Goal: Task Accomplishment & Management: Manage account settings

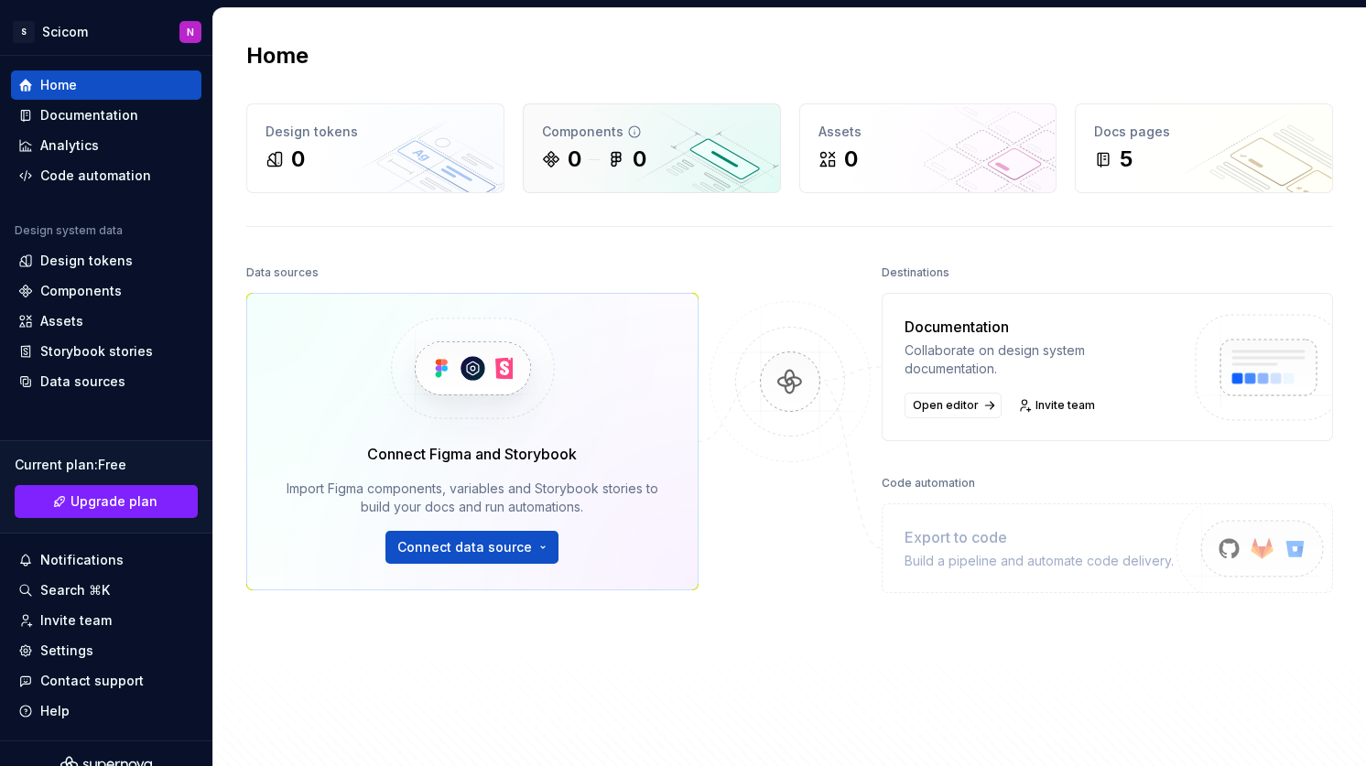
click at [690, 162] on div "0 0" at bounding box center [652, 159] width 220 height 29
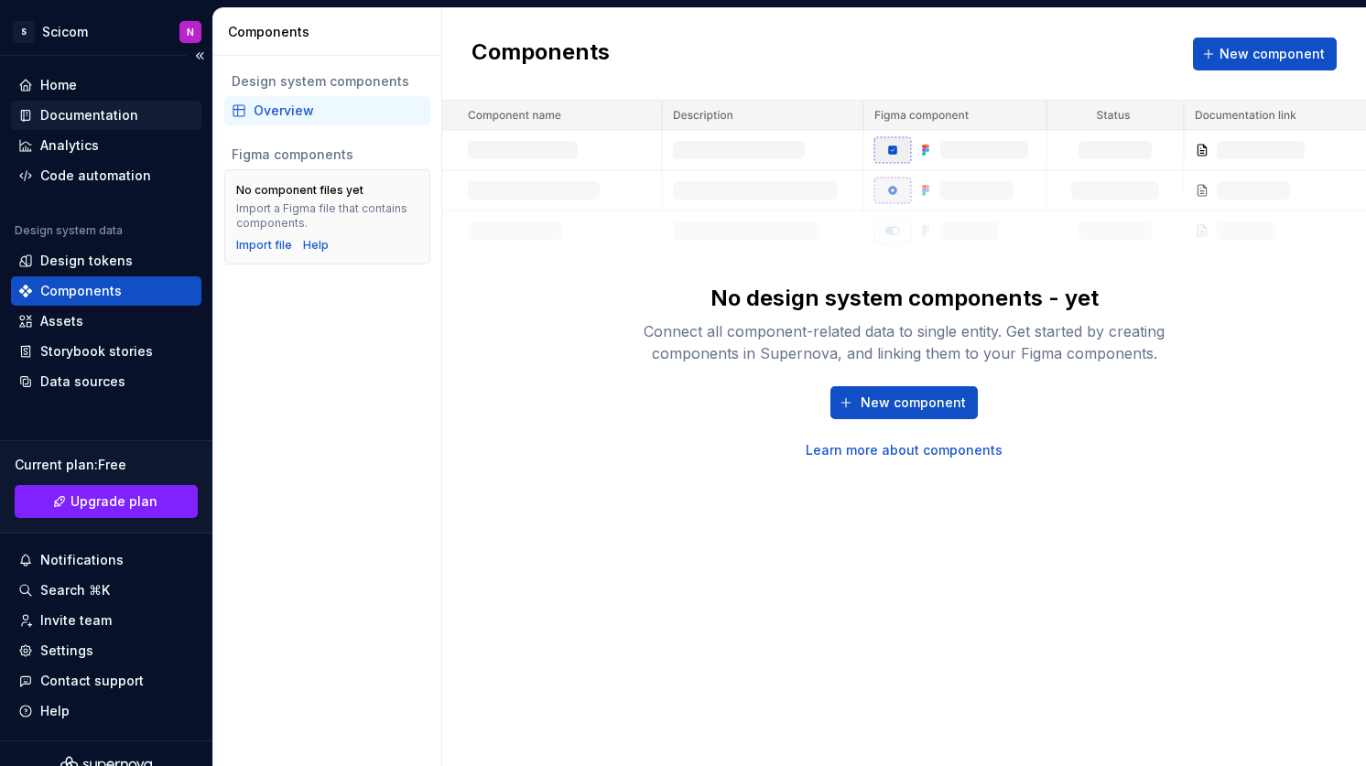
click at [70, 109] on div "Documentation" at bounding box center [89, 115] width 98 height 18
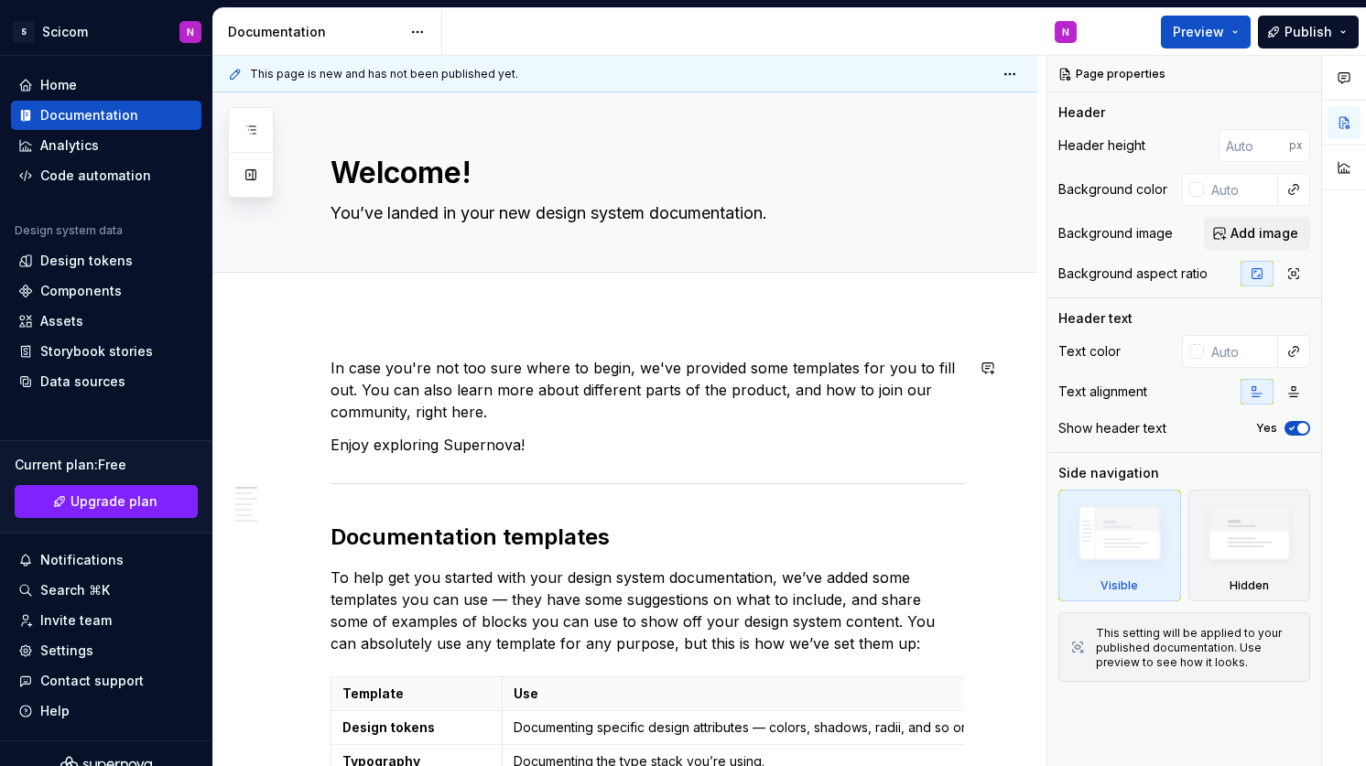
type textarea "*"
click at [71, 256] on div "Design tokens" at bounding box center [86, 261] width 92 height 18
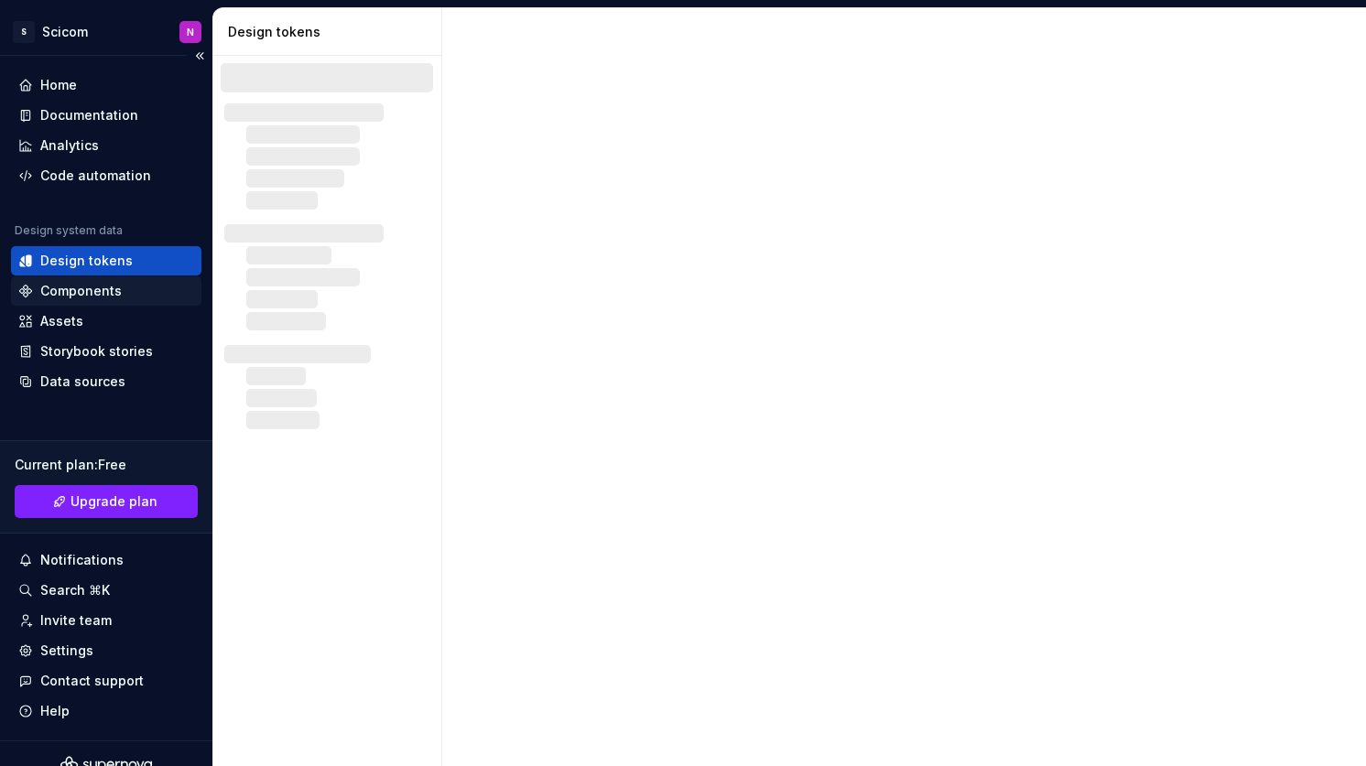
click at [79, 291] on div "Components" at bounding box center [80, 291] width 81 height 18
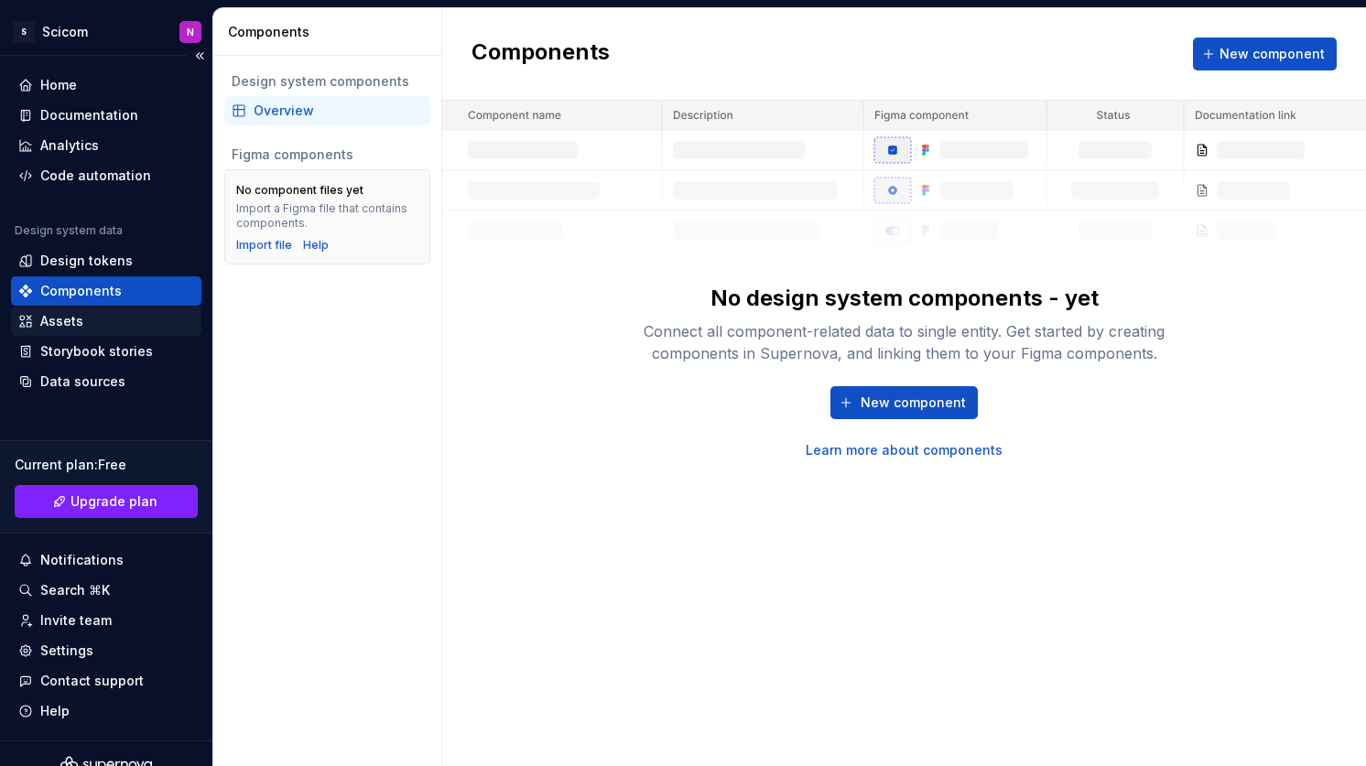
click at [79, 320] on div "Assets" at bounding box center [61, 321] width 43 height 18
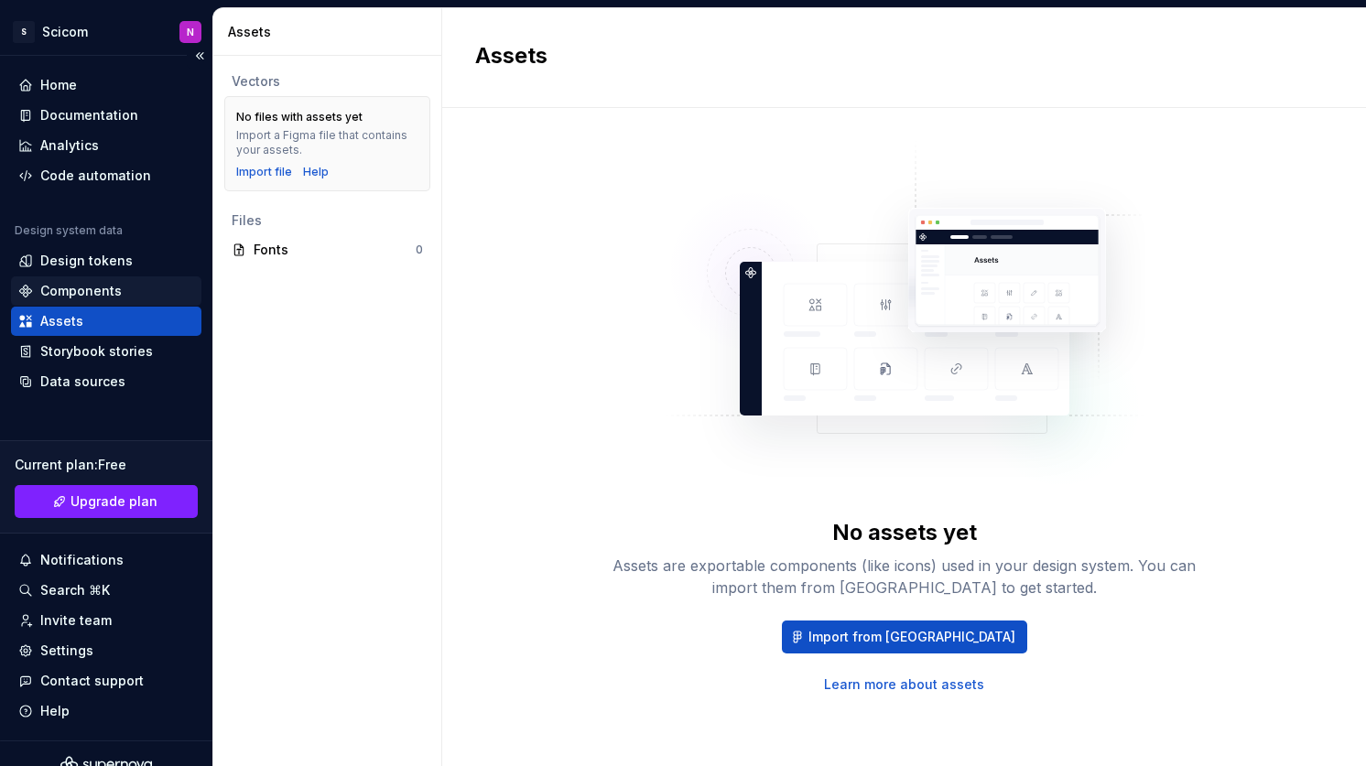
click at [83, 287] on div "Components" at bounding box center [80, 291] width 81 height 18
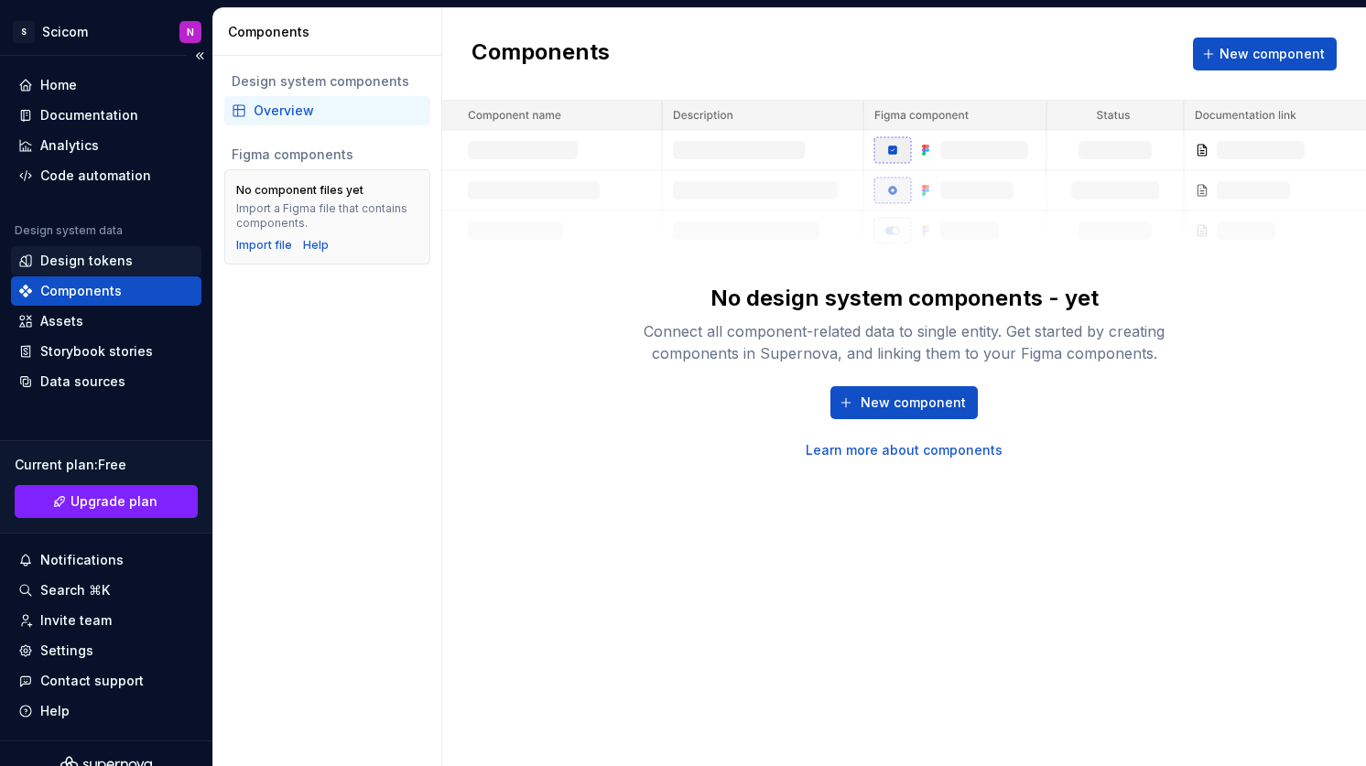
click at [109, 256] on div "Design tokens" at bounding box center [86, 261] width 92 height 18
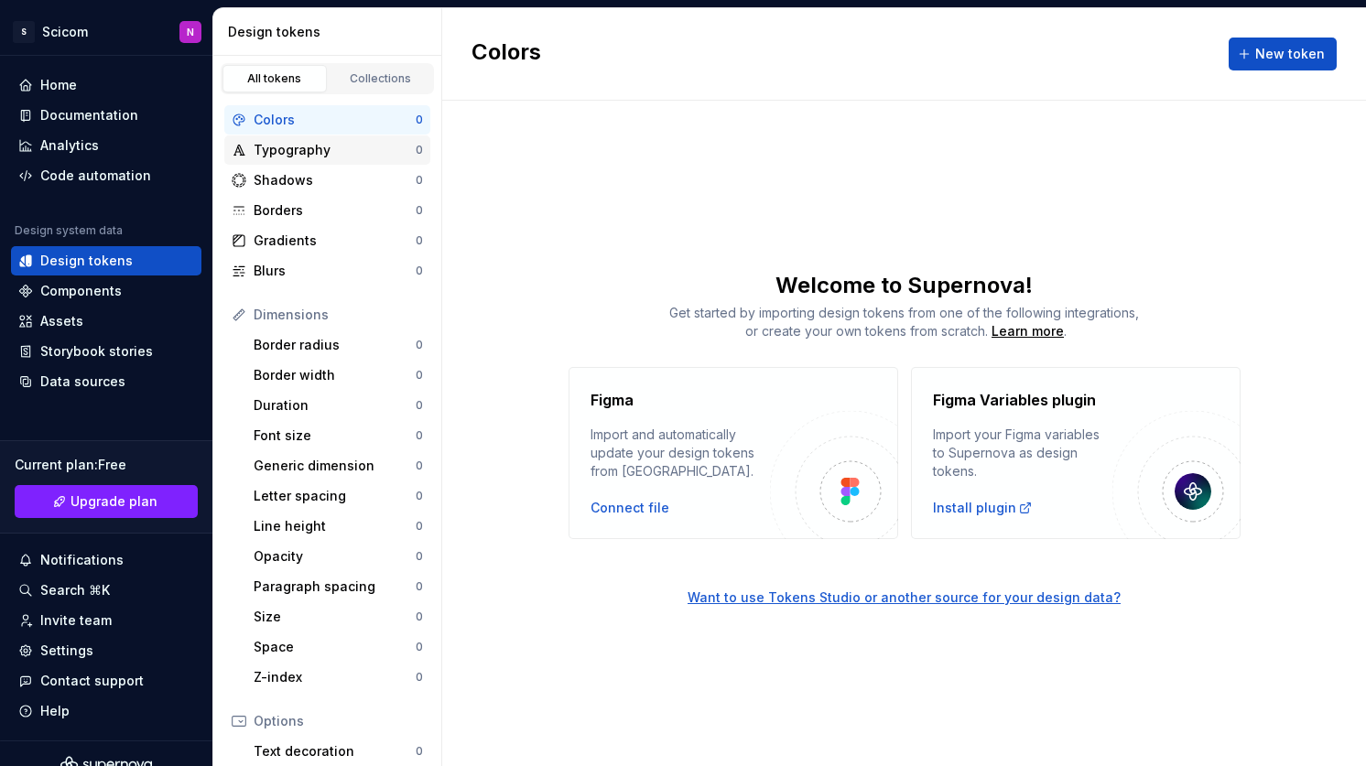
click at [357, 155] on div "Typography" at bounding box center [335, 150] width 162 height 18
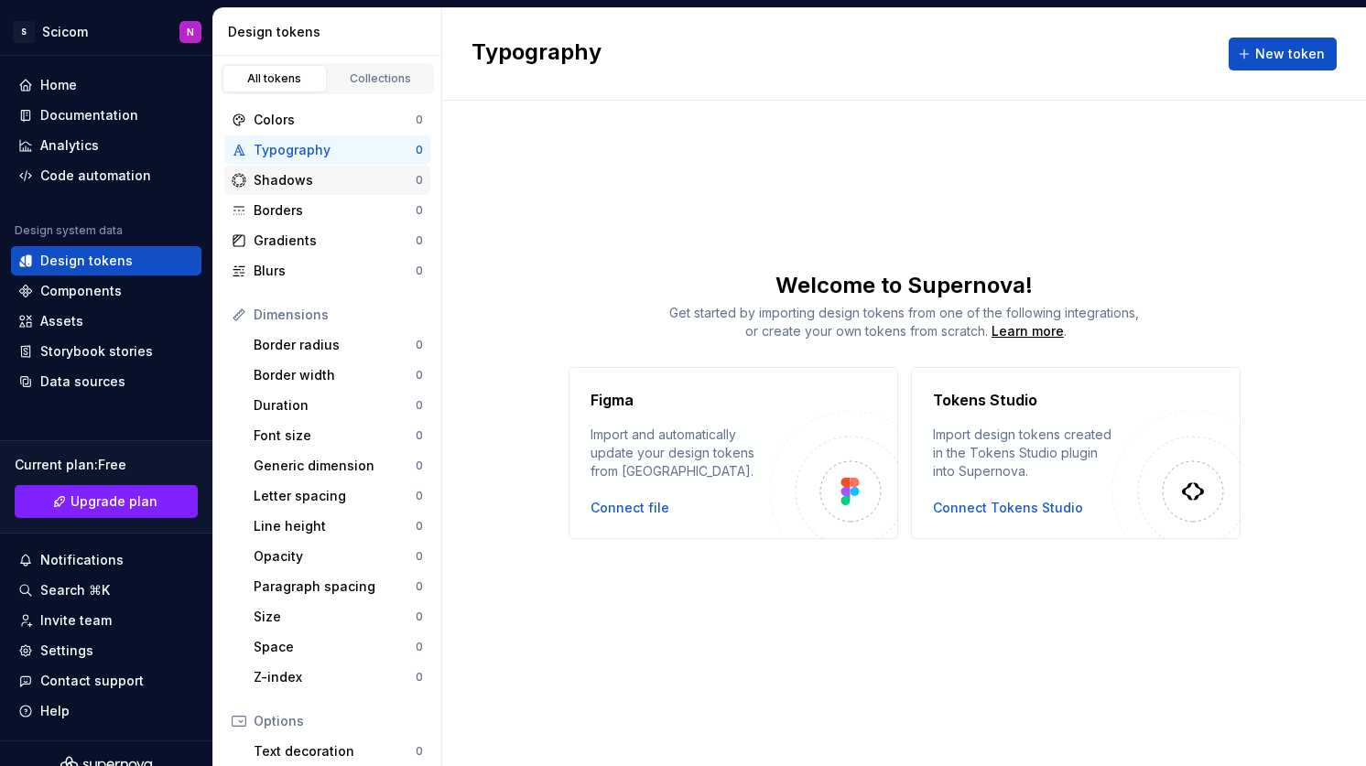
click at [351, 178] on div "Shadows" at bounding box center [335, 180] width 162 height 18
click at [350, 200] on div "Borders 0" at bounding box center [327, 210] width 206 height 29
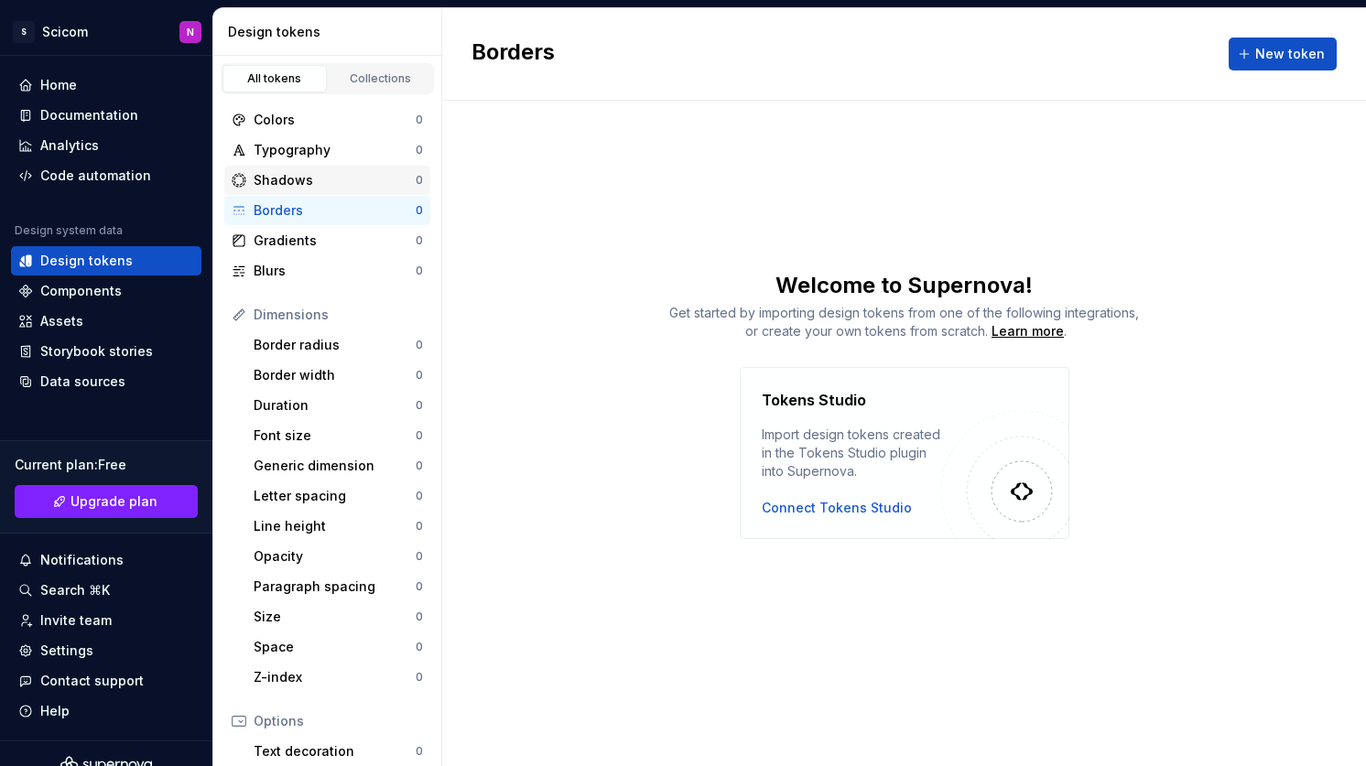
click at [349, 180] on div "Shadows" at bounding box center [335, 180] width 162 height 18
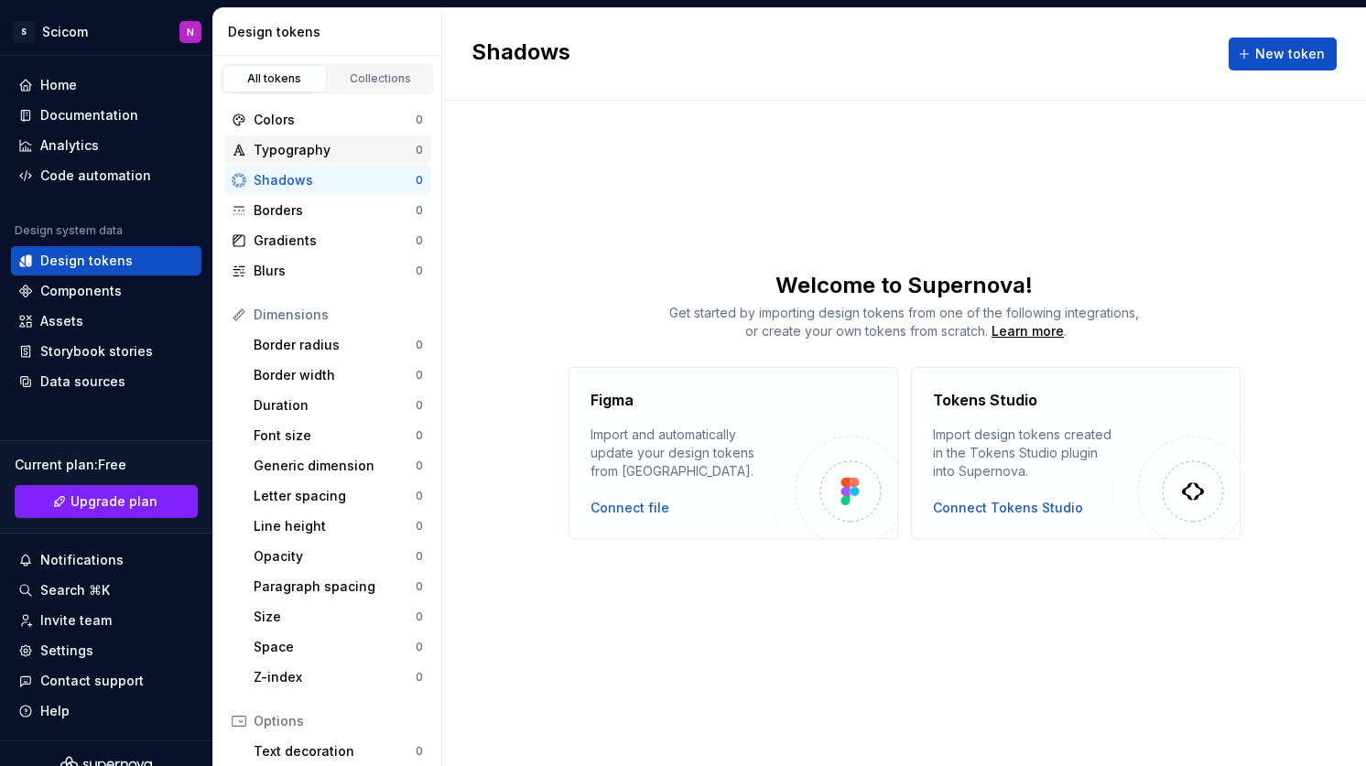
click at [349, 158] on div "Typography" at bounding box center [335, 150] width 162 height 18
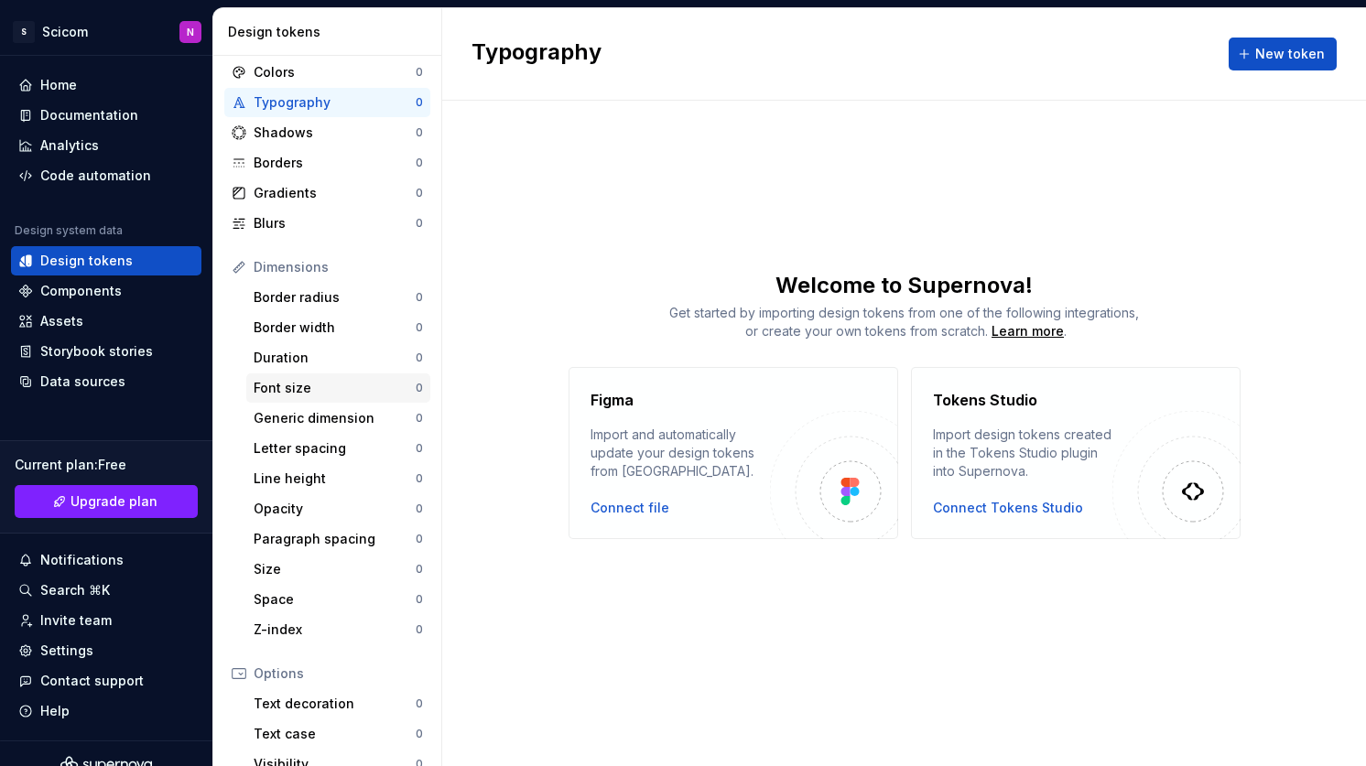
scroll to position [51, 0]
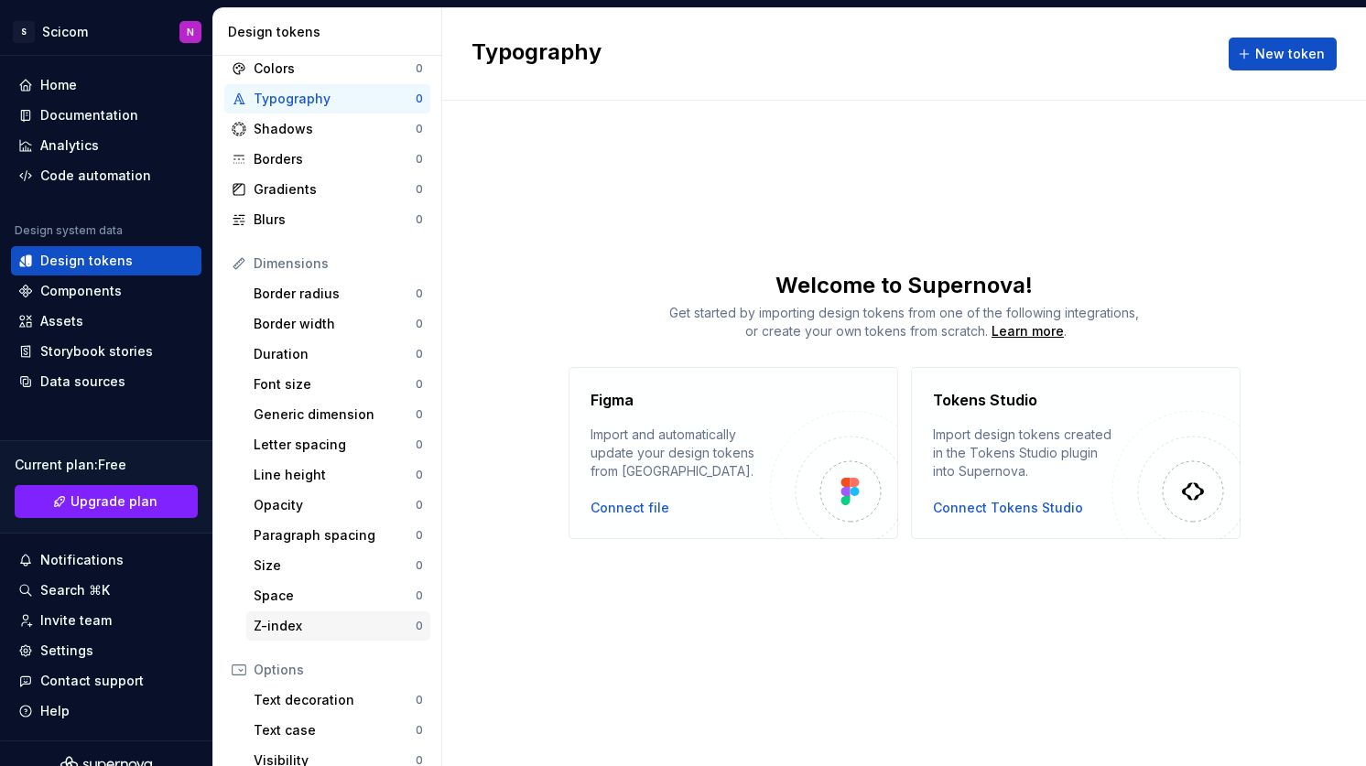
click at [268, 620] on div "Z-index" at bounding box center [335, 626] width 162 height 18
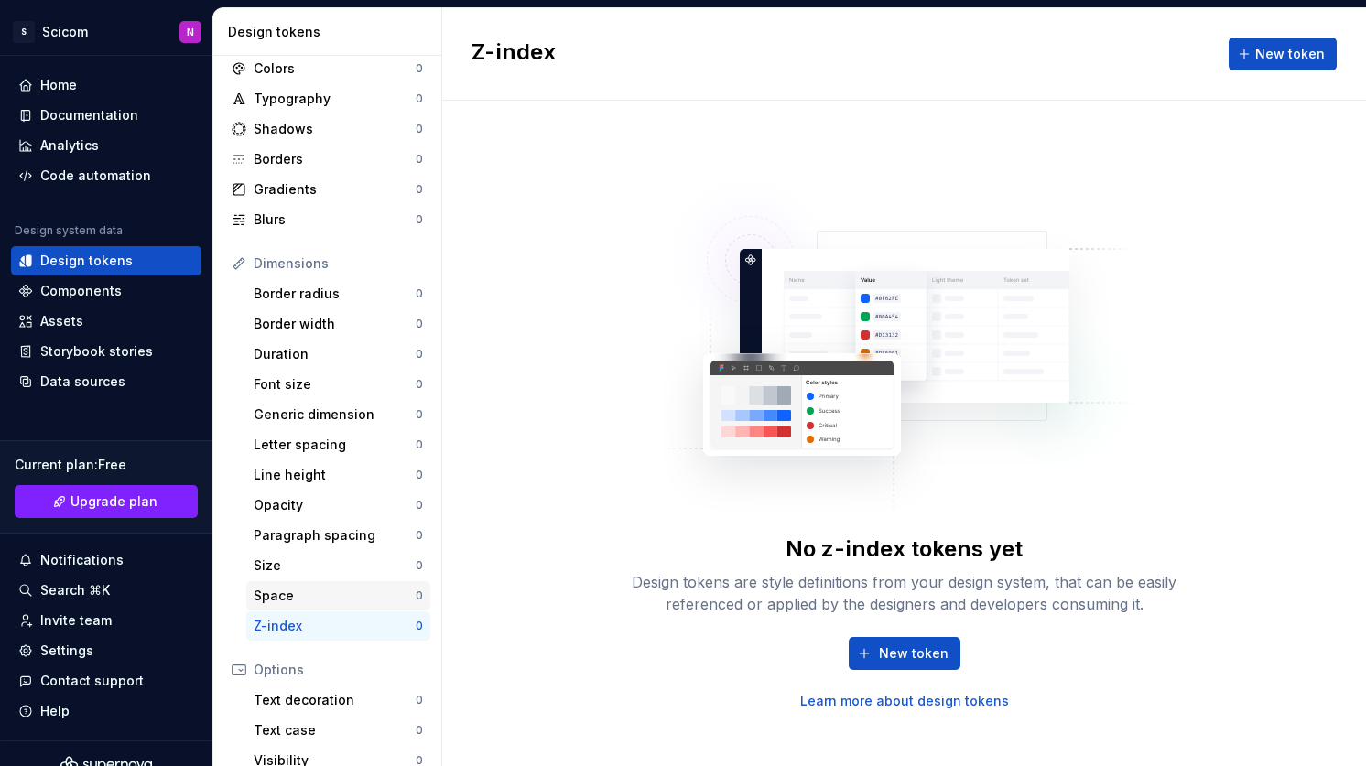
click at [278, 597] on div "Space" at bounding box center [335, 596] width 162 height 18
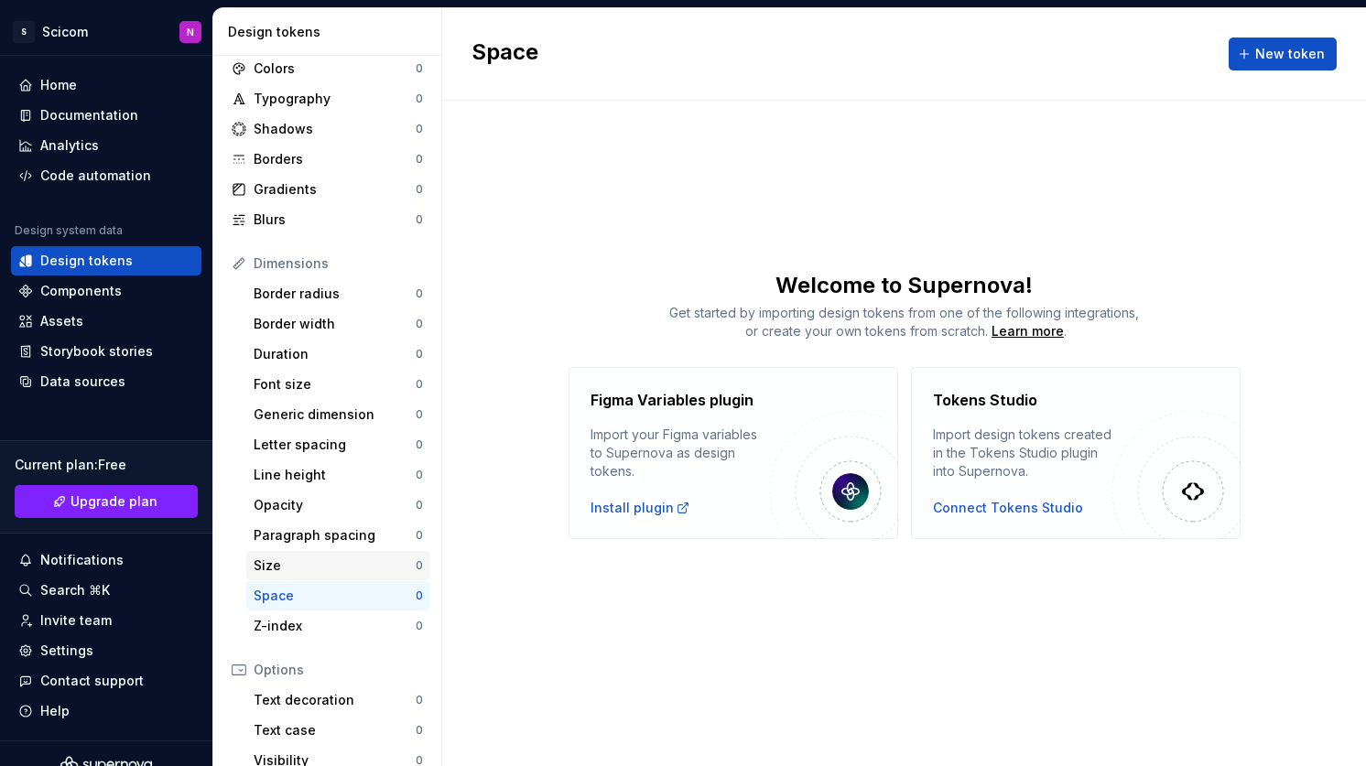
click at [282, 565] on div "Size" at bounding box center [335, 566] width 162 height 18
click at [290, 526] on div "Paragraph spacing" at bounding box center [335, 535] width 162 height 18
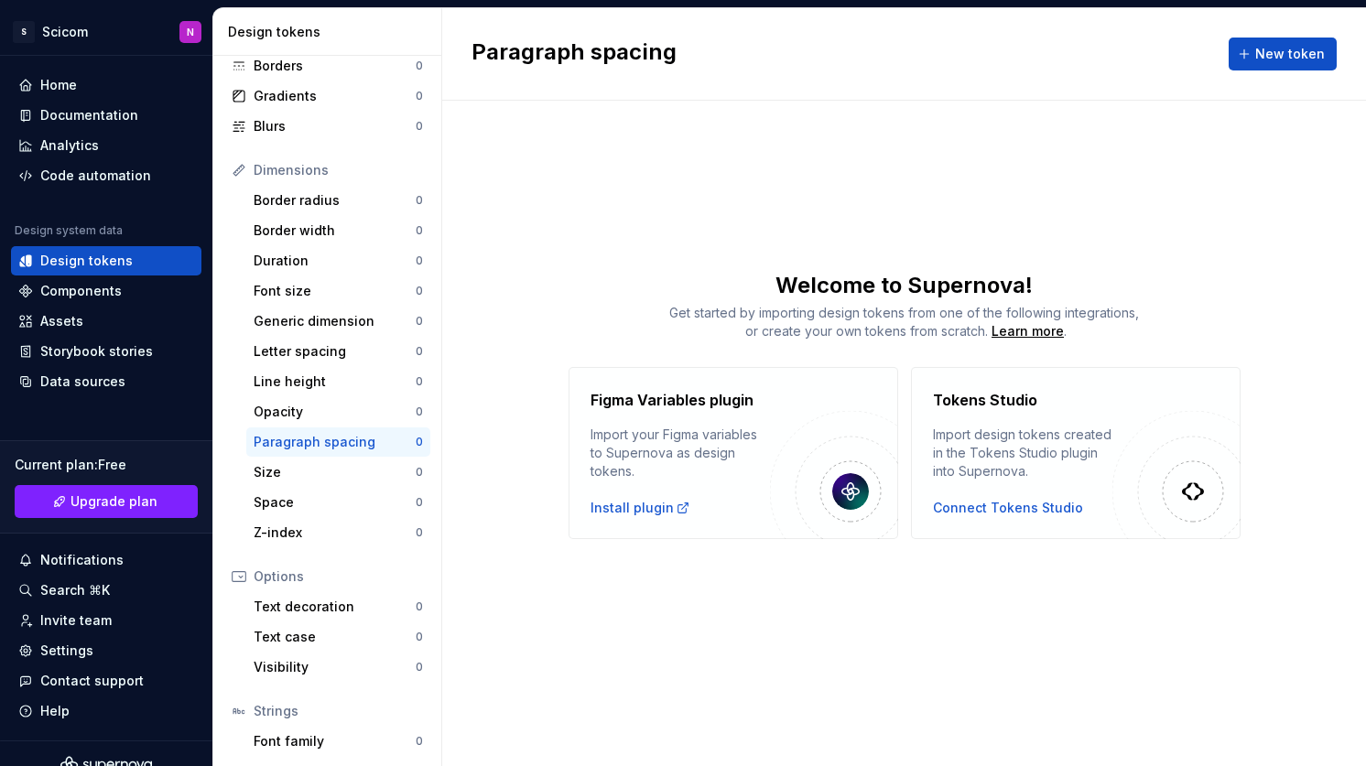
scroll to position [236, 0]
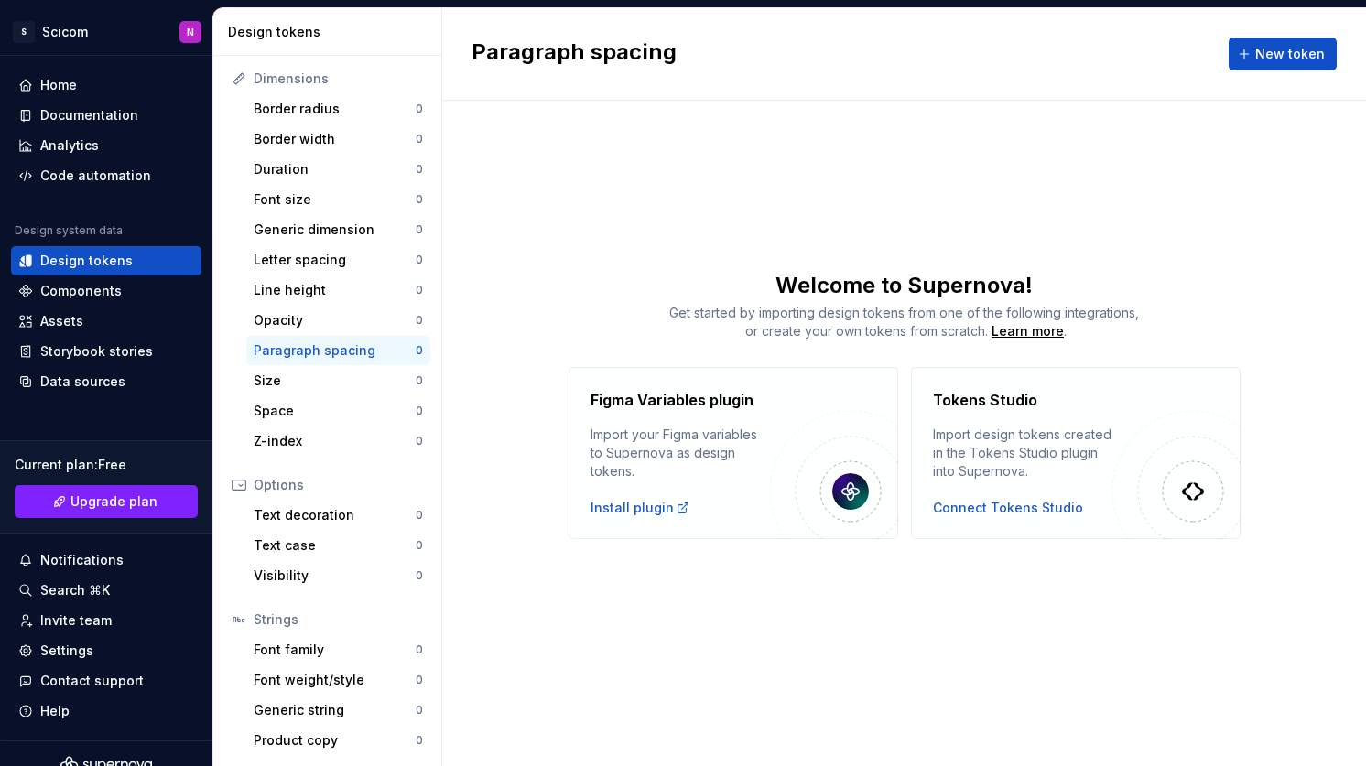
click at [290, 526] on div "Text decoration 0" at bounding box center [338, 515] width 184 height 29
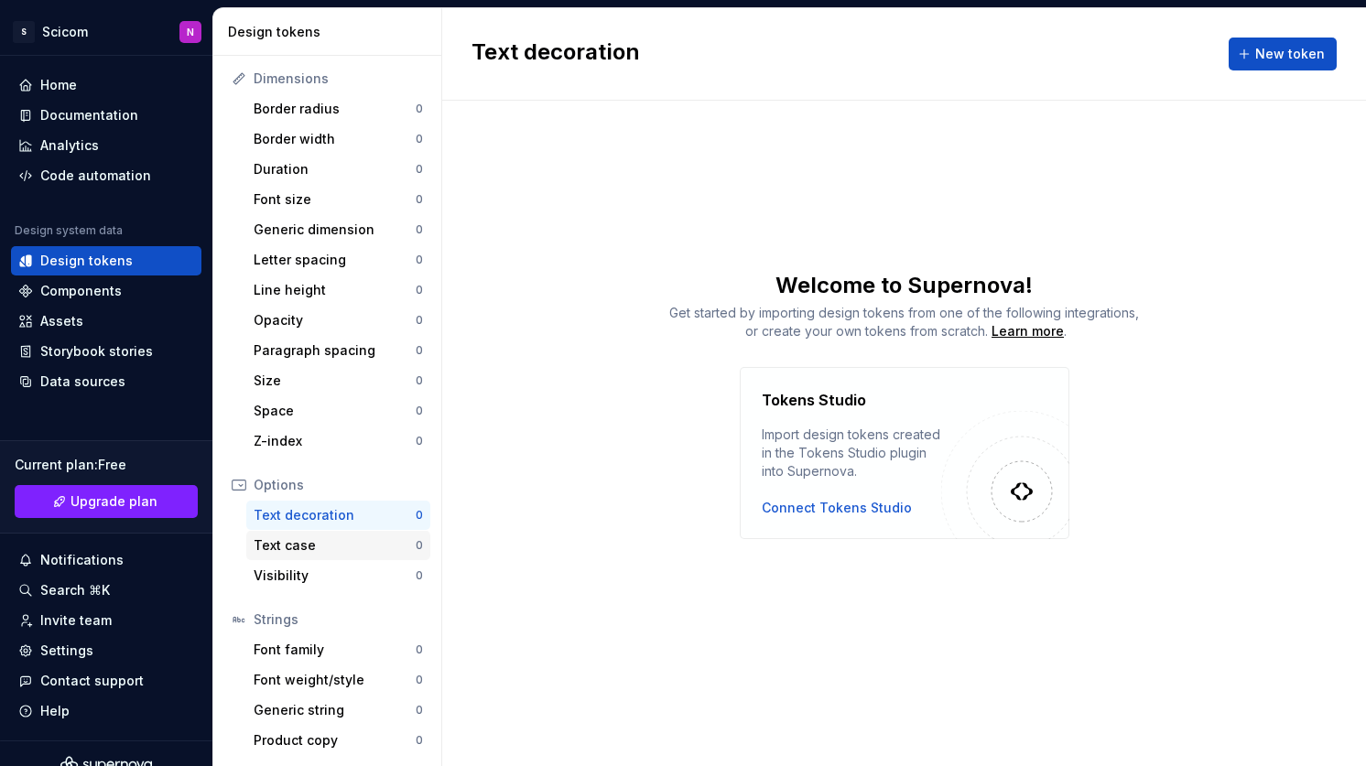
click at [288, 549] on div "Text case" at bounding box center [335, 546] width 162 height 18
click at [287, 575] on div "Visibility" at bounding box center [335, 576] width 162 height 18
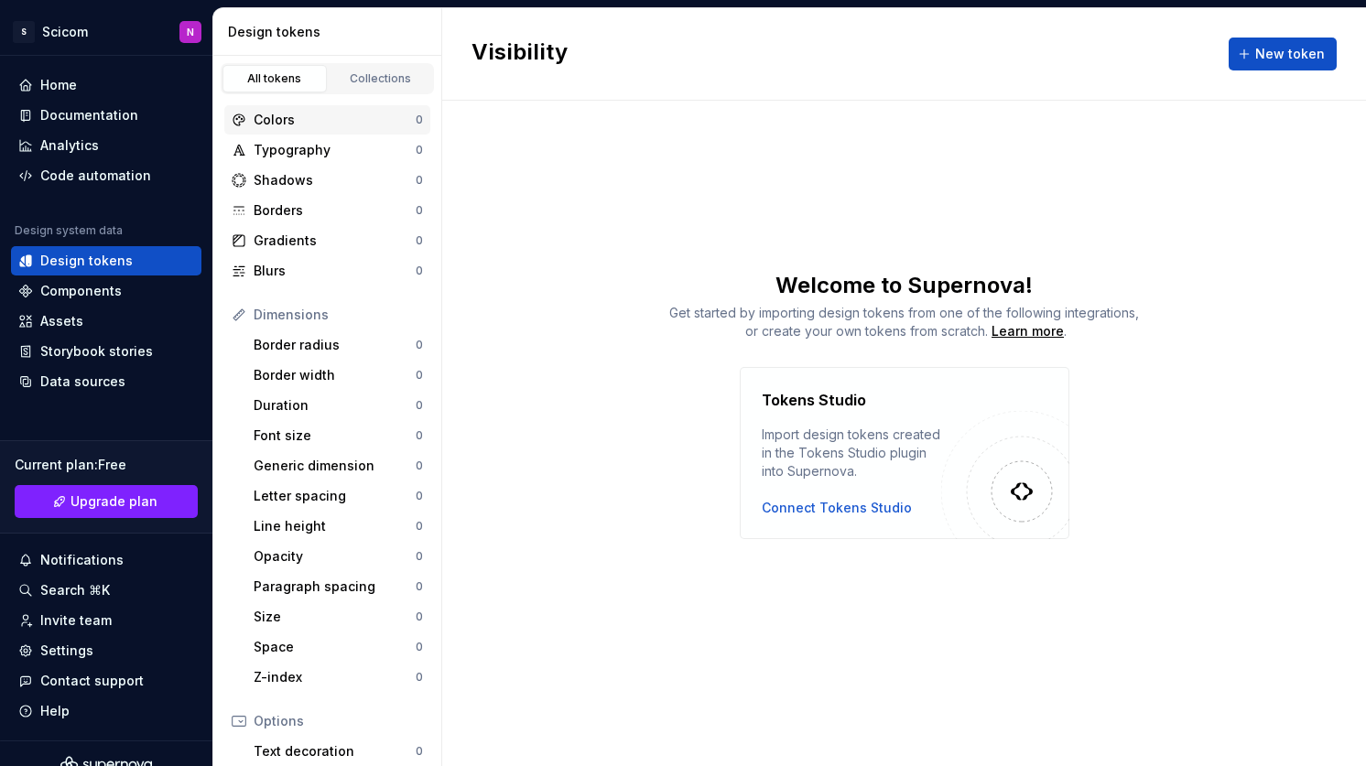
click at [296, 125] on div "Colors" at bounding box center [335, 120] width 162 height 18
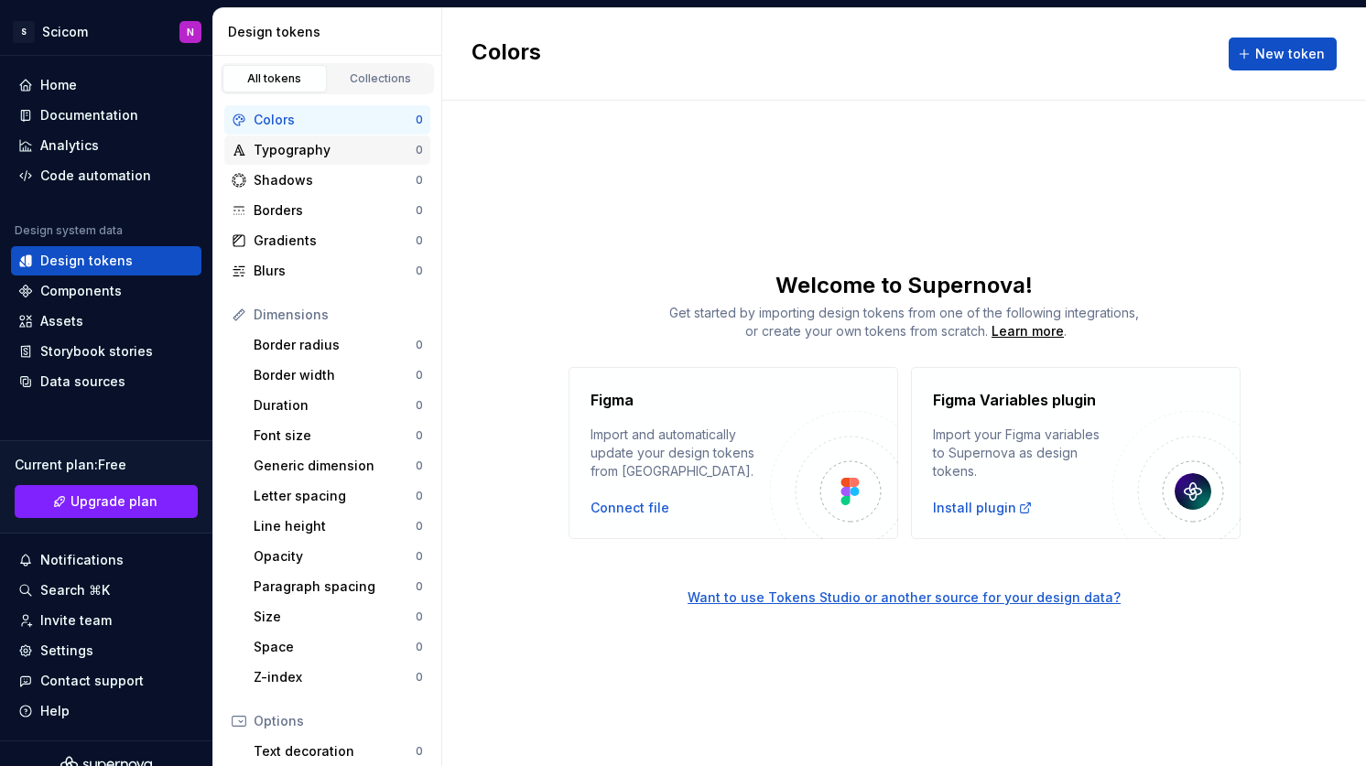
click at [293, 137] on div "Typography 0" at bounding box center [327, 150] width 206 height 29
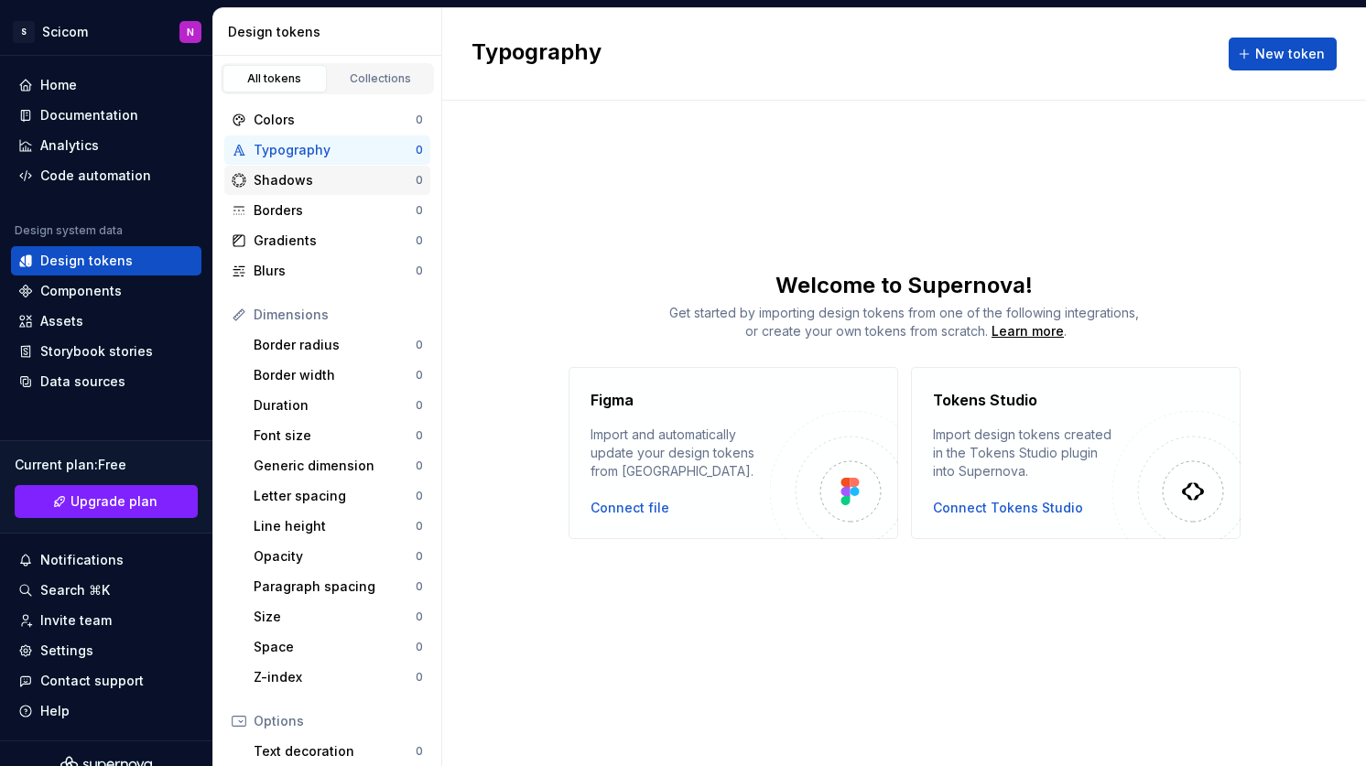
click at [285, 171] on div "Shadows" at bounding box center [335, 180] width 162 height 18
click at [285, 199] on div "Borders 0" at bounding box center [327, 210] width 206 height 29
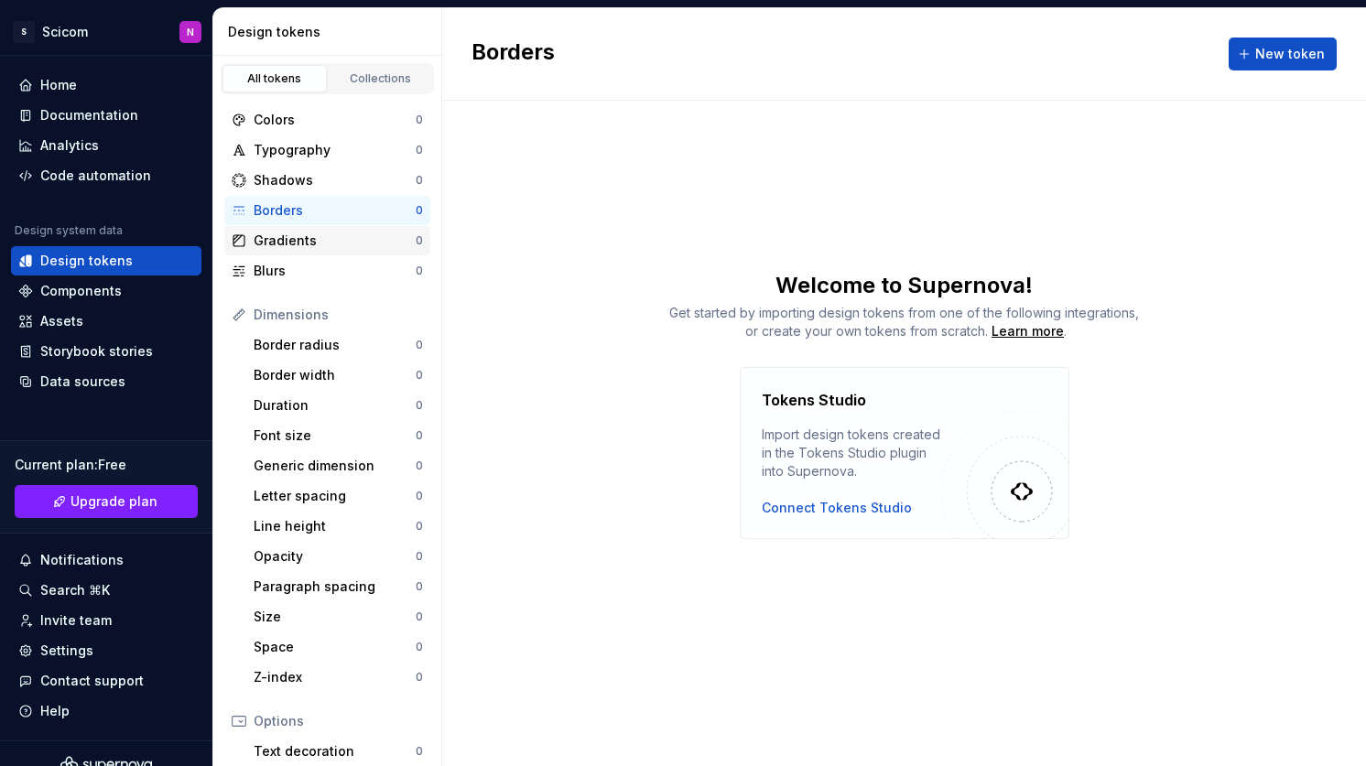
click at [285, 231] on div "Gradients 0" at bounding box center [327, 240] width 206 height 29
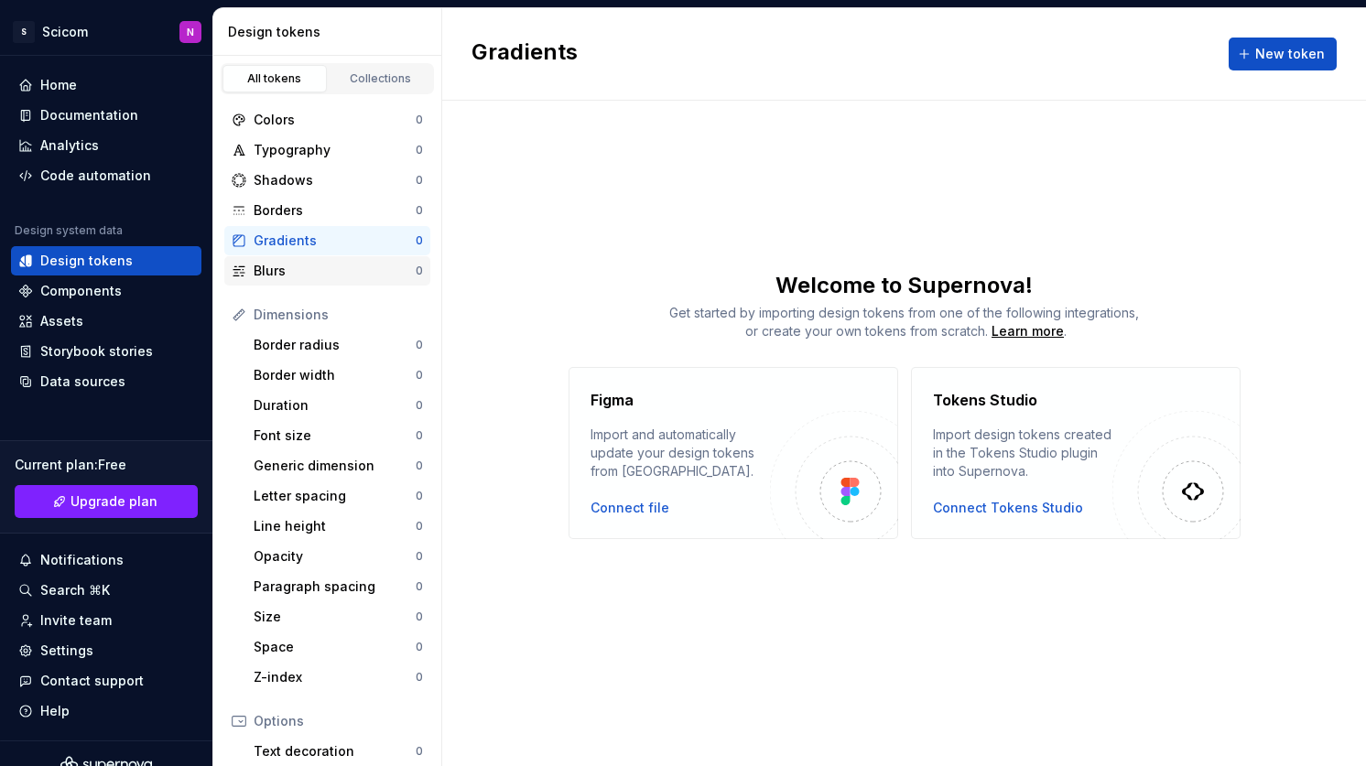
click at [284, 260] on div "Blurs 0" at bounding box center [327, 270] width 206 height 29
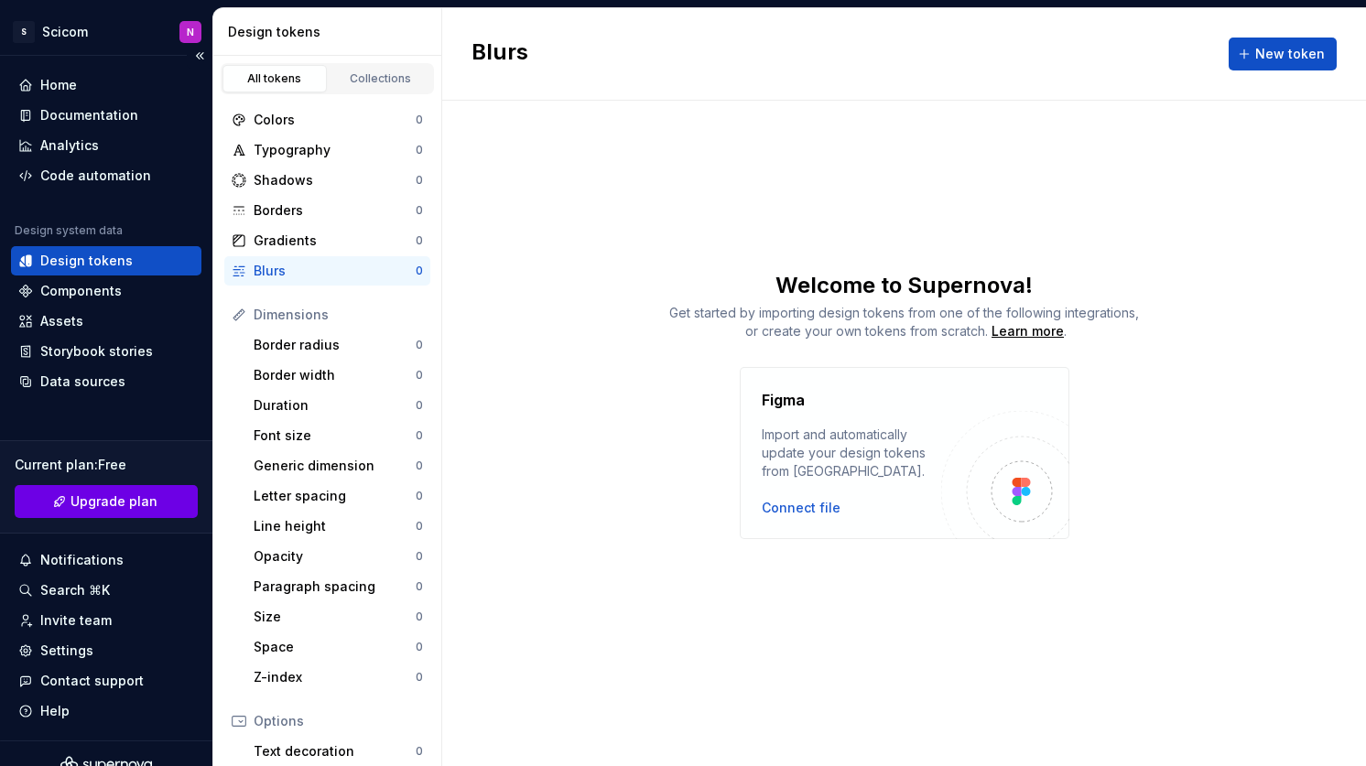
click at [167, 502] on link "Upgrade plan" at bounding box center [106, 501] width 183 height 33
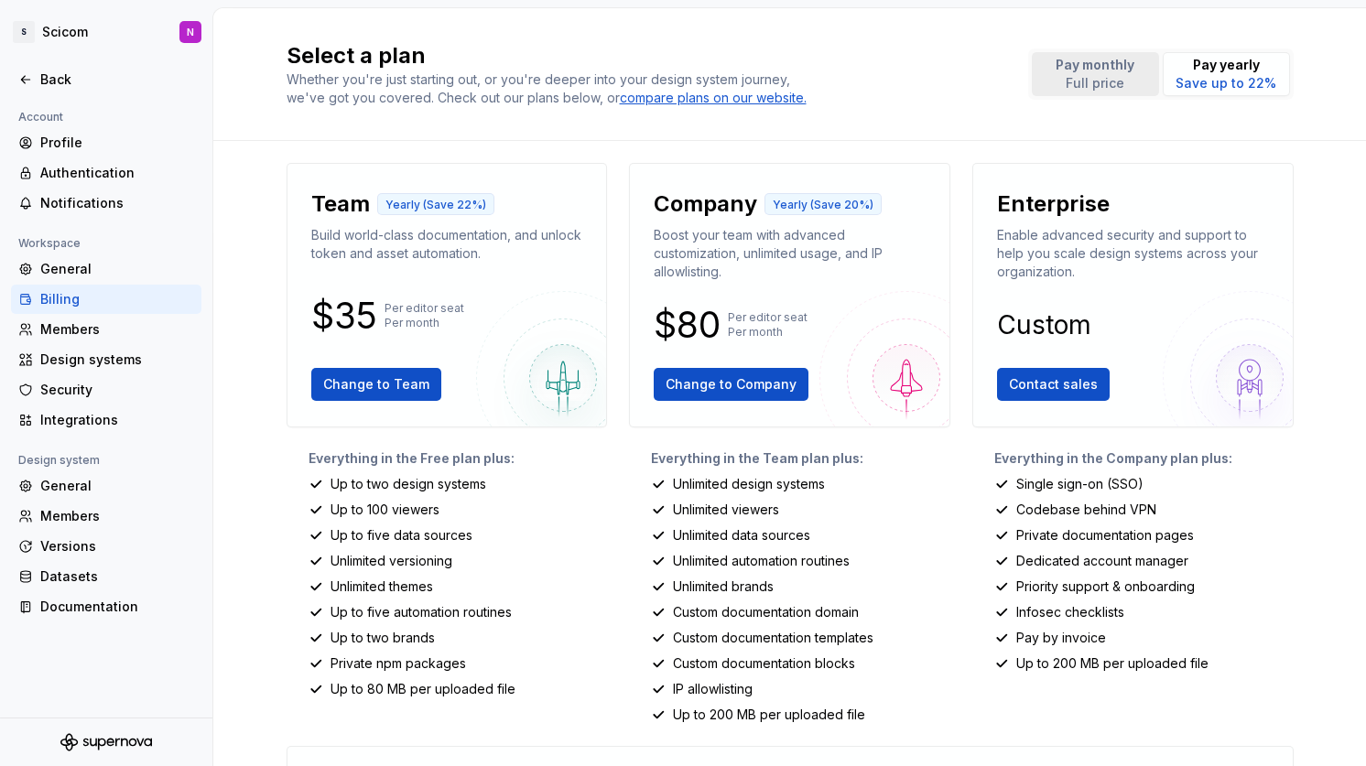
click at [1100, 84] on p "Full price" at bounding box center [1095, 83] width 79 height 18
click at [1184, 69] on p "Pay yearly" at bounding box center [1226, 65] width 101 height 18
click at [1080, 93] on button "Pay monthly Full price" at bounding box center [1095, 74] width 127 height 44
click at [32, 76] on icon at bounding box center [25, 79] width 15 height 15
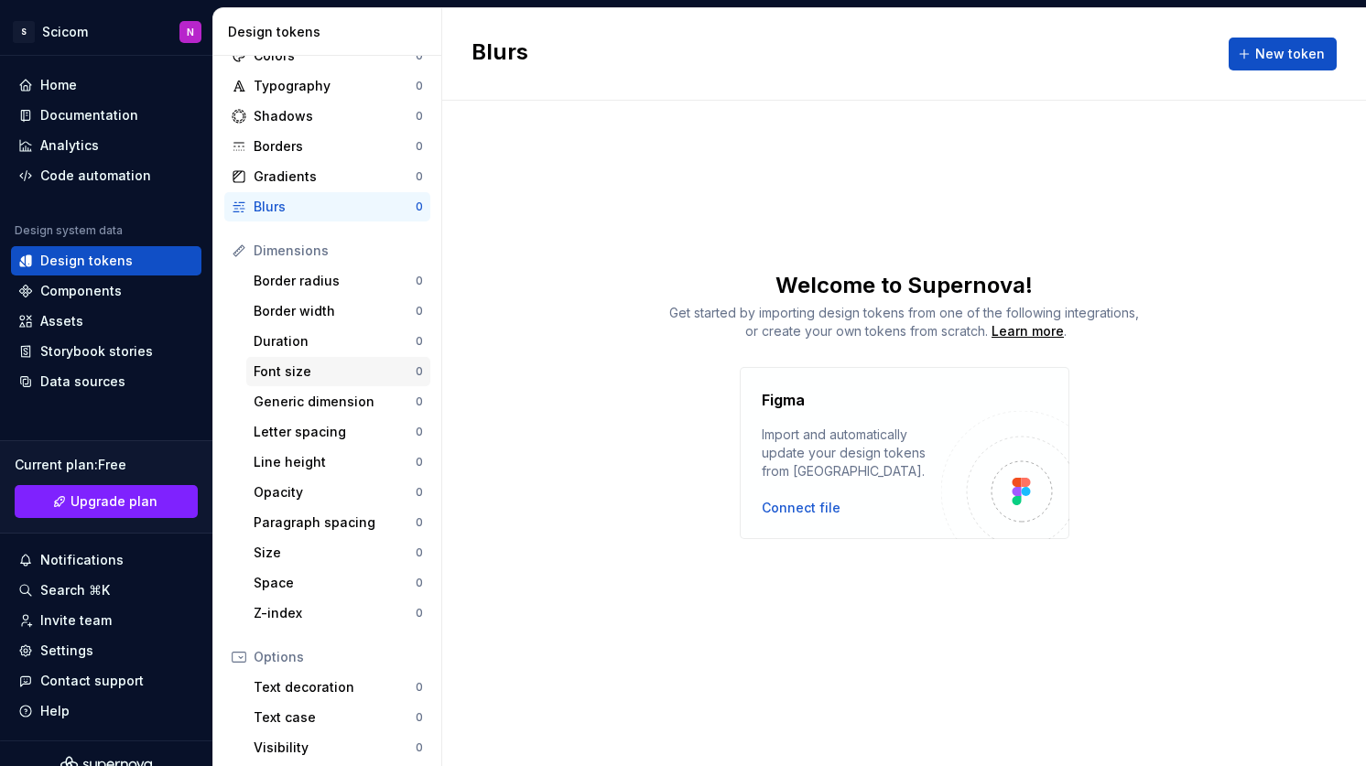
scroll to position [236, 0]
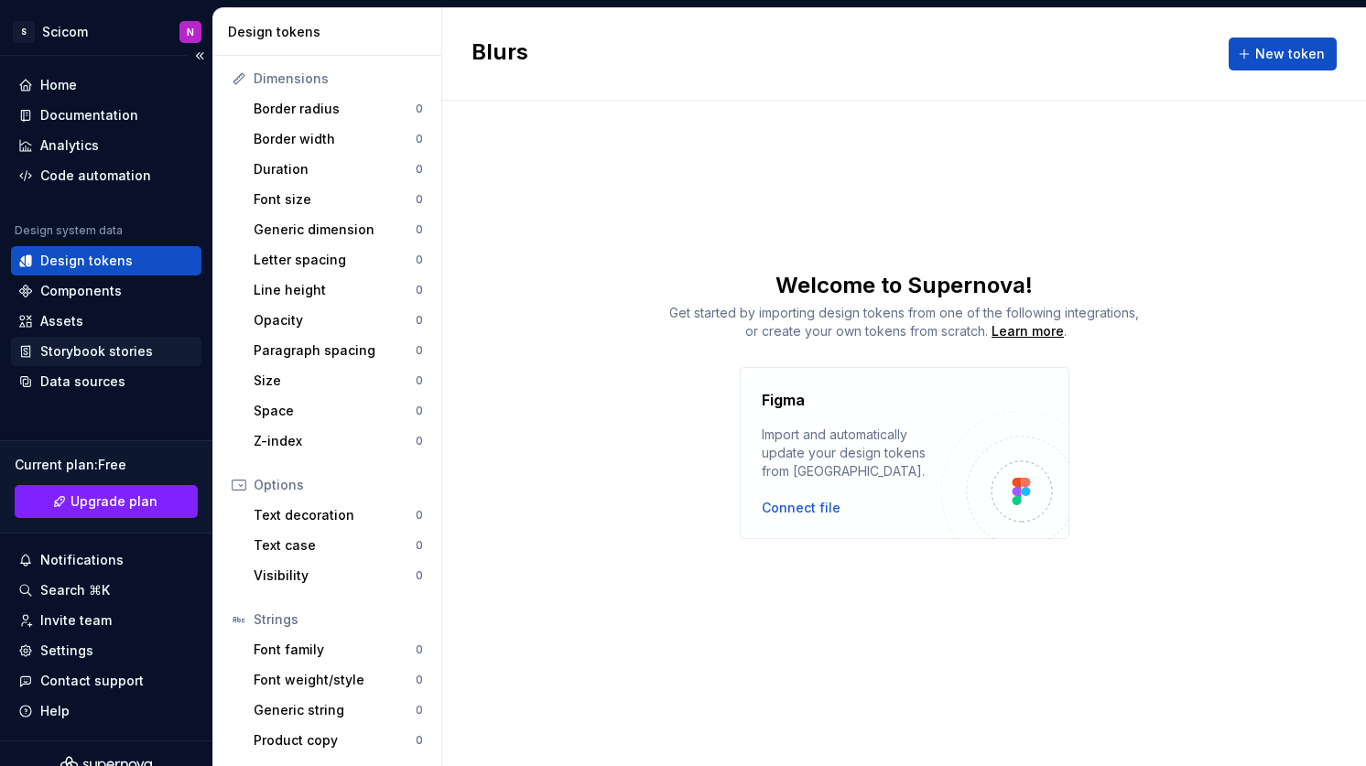
click at [120, 352] on div "Storybook stories" at bounding box center [96, 351] width 113 height 18
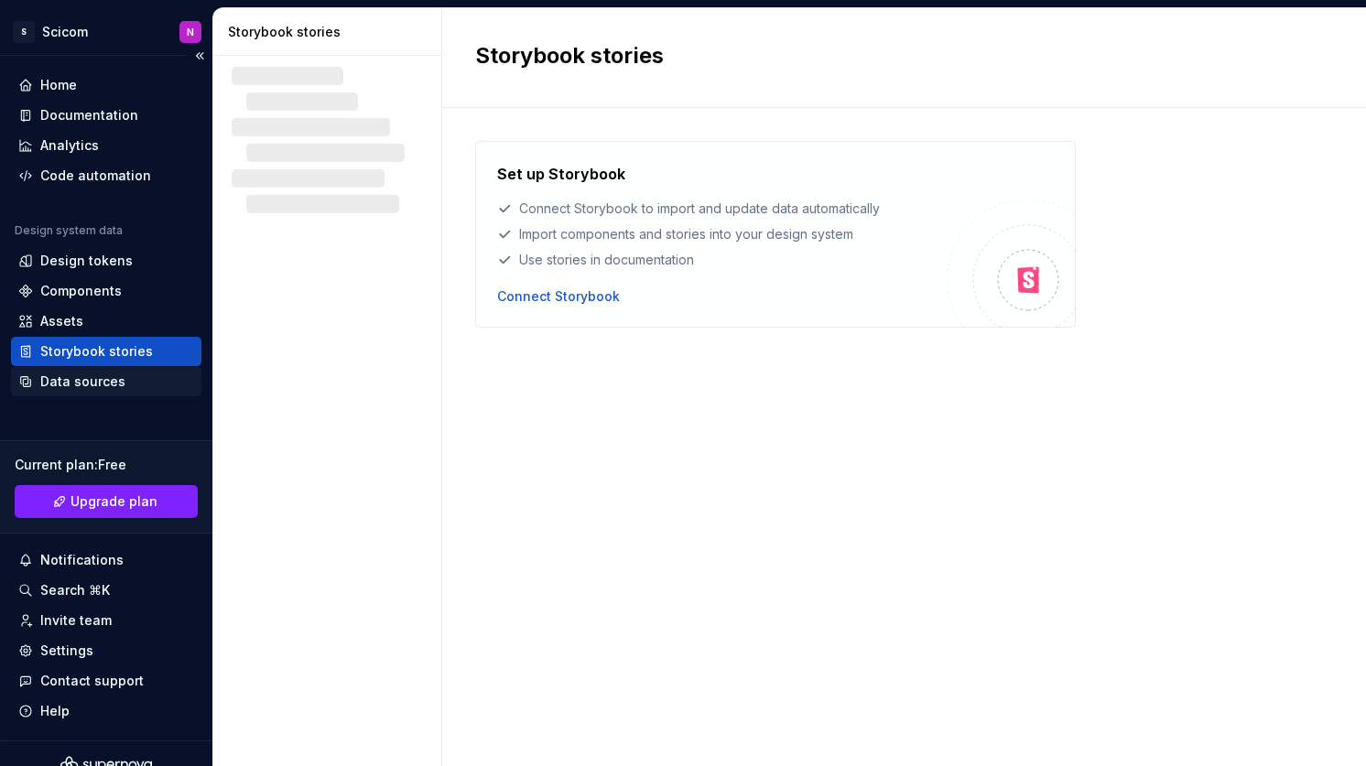
click at [119, 385] on div "Data sources" at bounding box center [82, 382] width 85 height 18
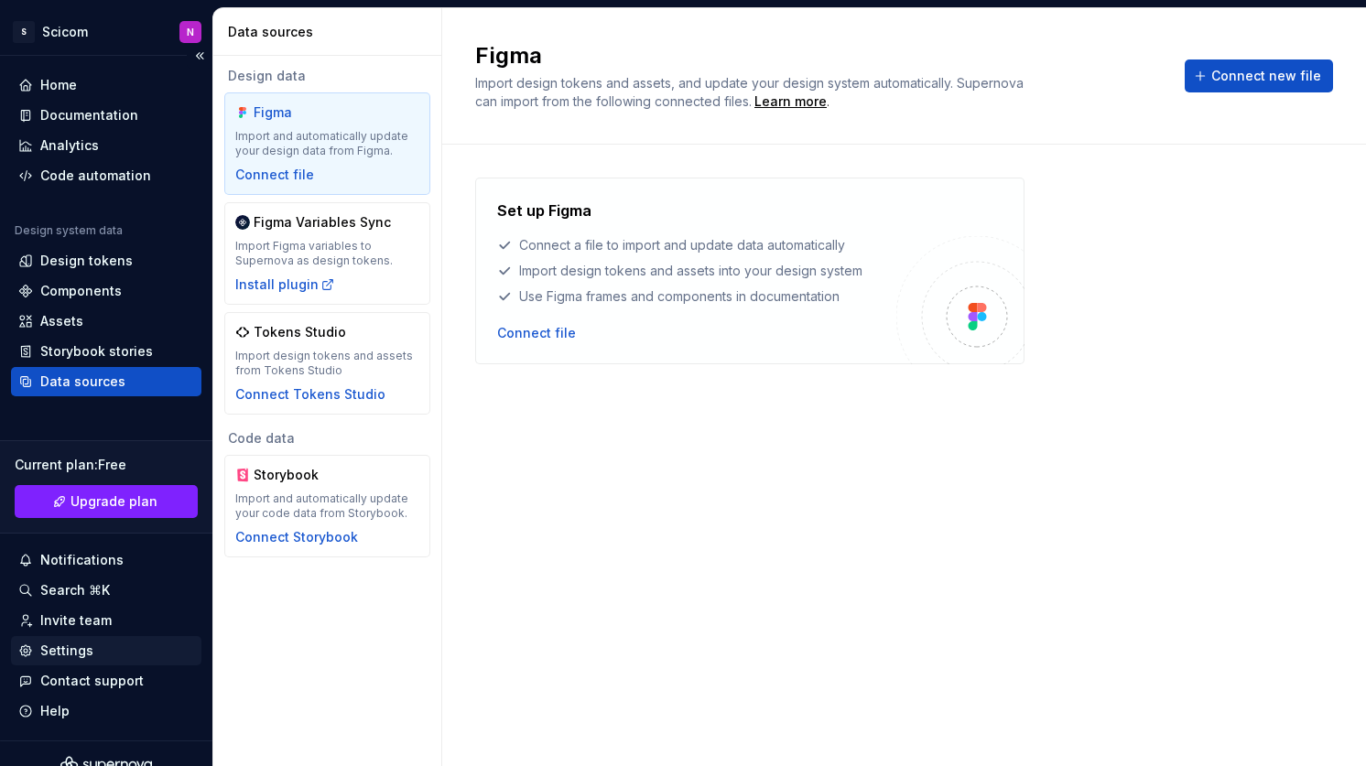
click at [114, 645] on div "Settings" at bounding box center [106, 651] width 176 height 18
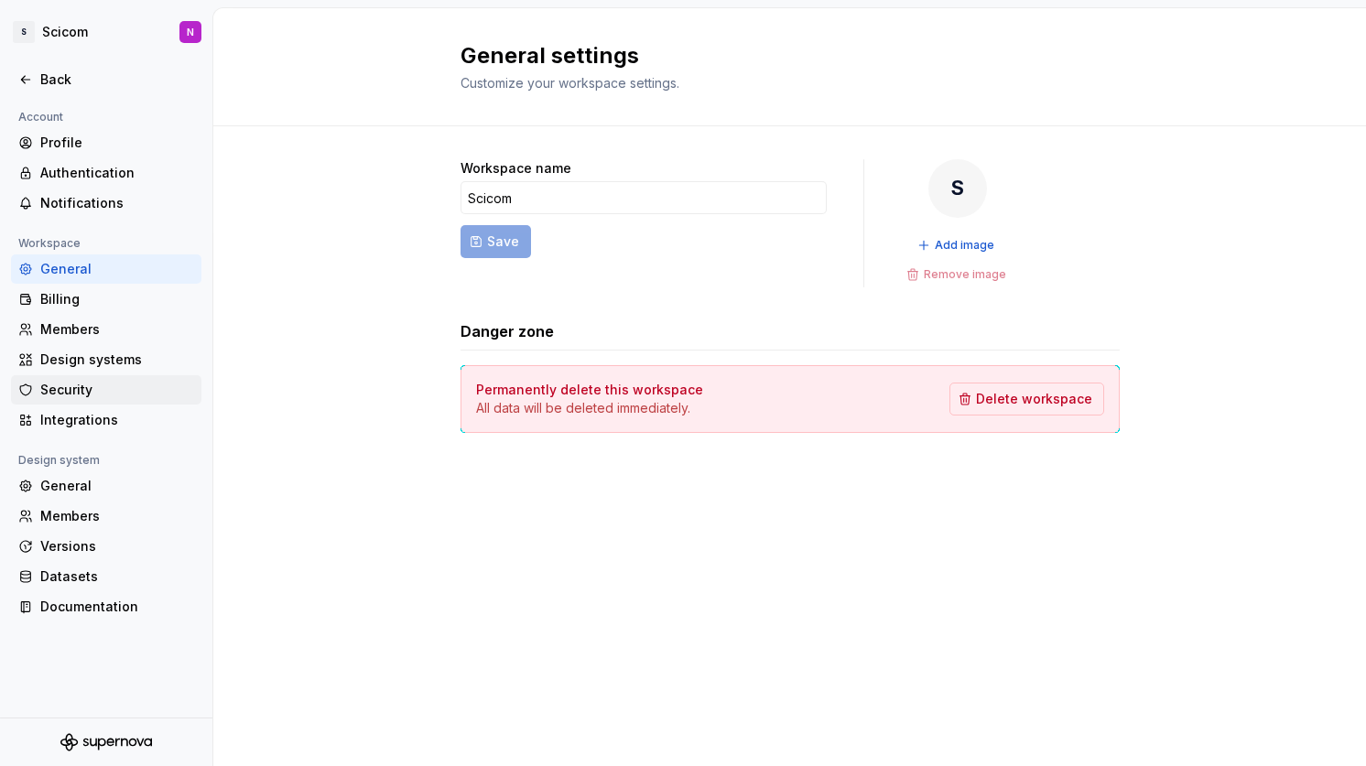
click at [81, 397] on div "Security" at bounding box center [117, 390] width 154 height 18
